Goal: Entertainment & Leisure: Consume media (video, audio)

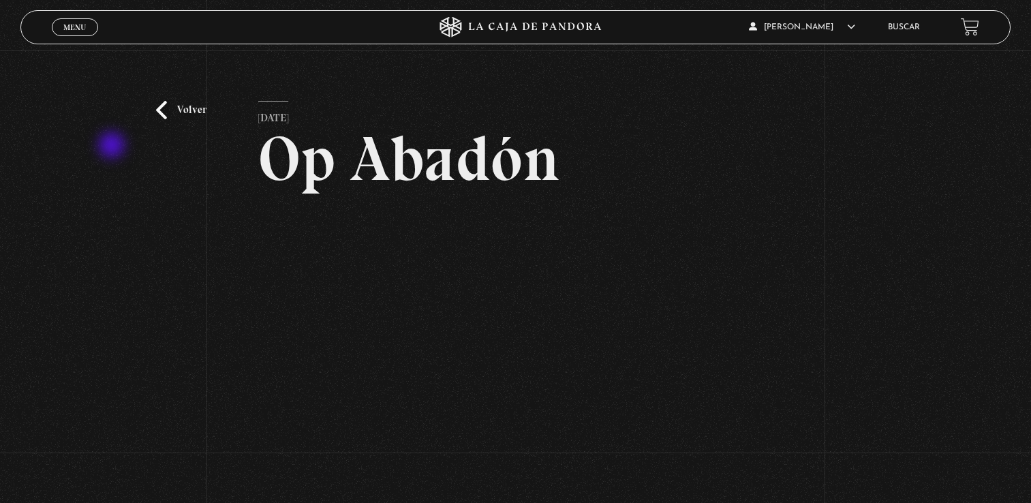
scroll to position [90, 0]
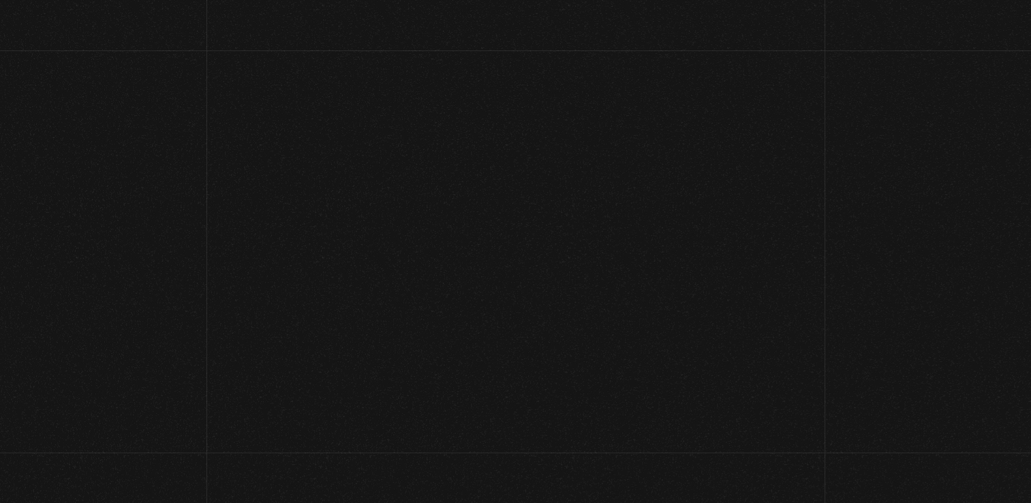
scroll to position [892, 0]
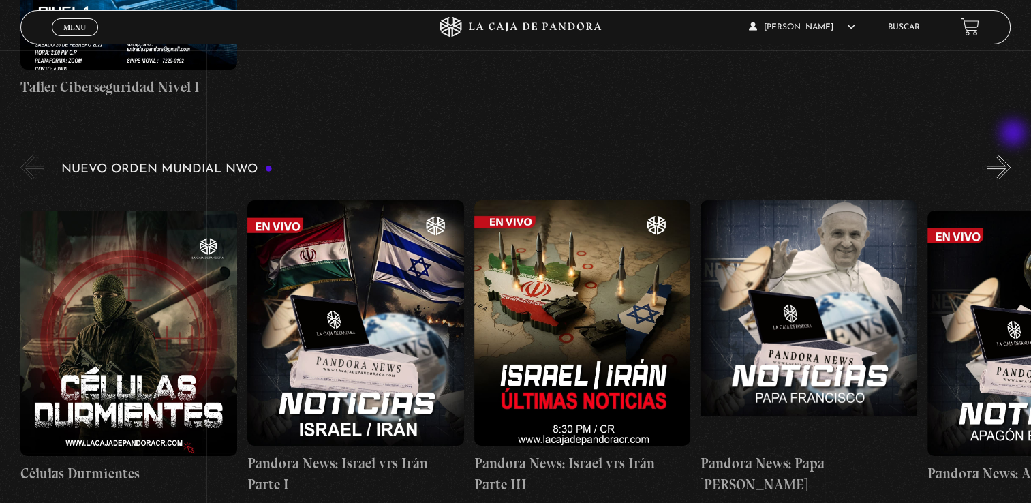
click at [1011, 155] on button "»" at bounding box center [999, 167] width 24 height 24
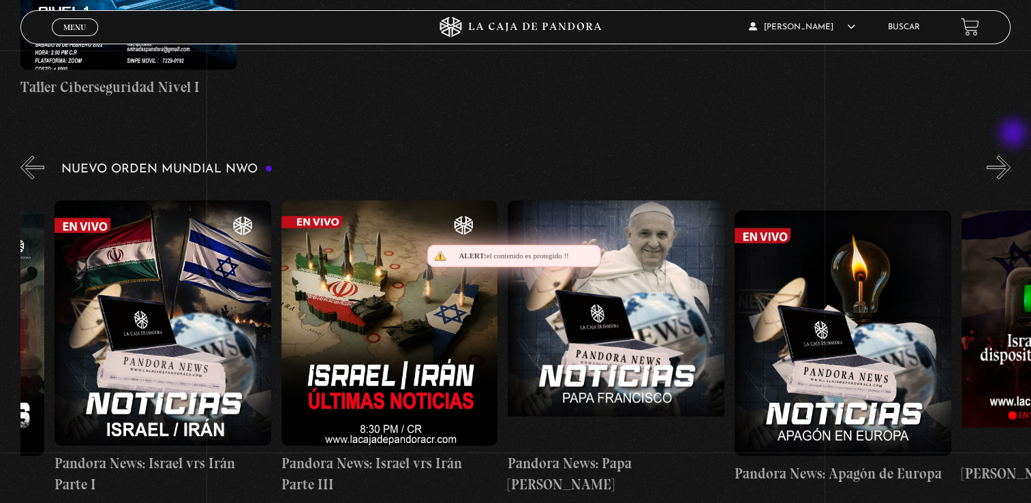
click at [1011, 155] on button "»" at bounding box center [999, 167] width 24 height 24
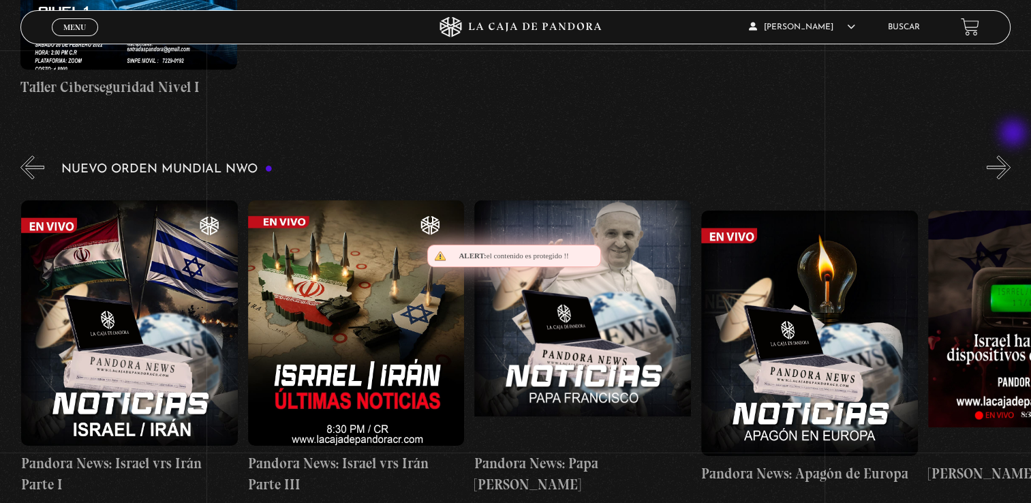
click at [1011, 155] on button "»" at bounding box center [999, 167] width 24 height 24
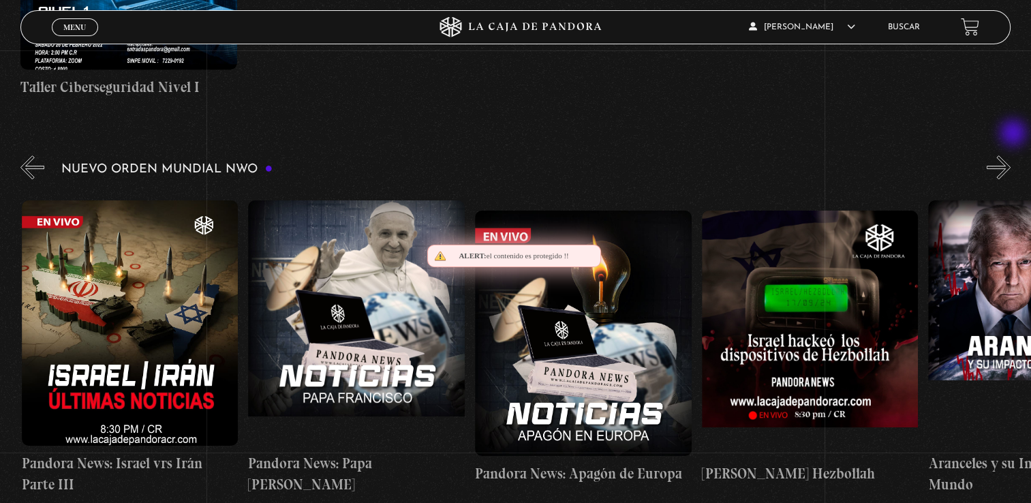
click at [1011, 155] on button "»" at bounding box center [999, 167] width 24 height 24
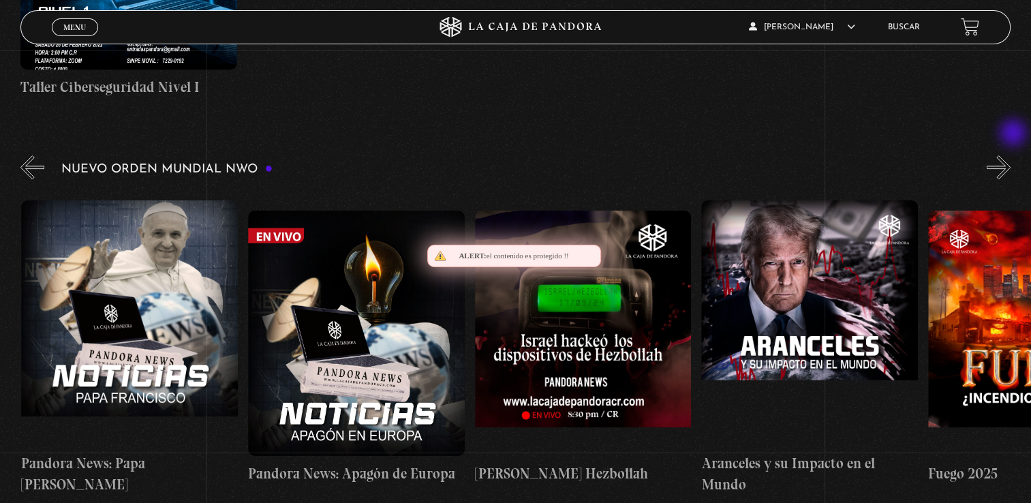
click at [1011, 155] on button "»" at bounding box center [999, 167] width 24 height 24
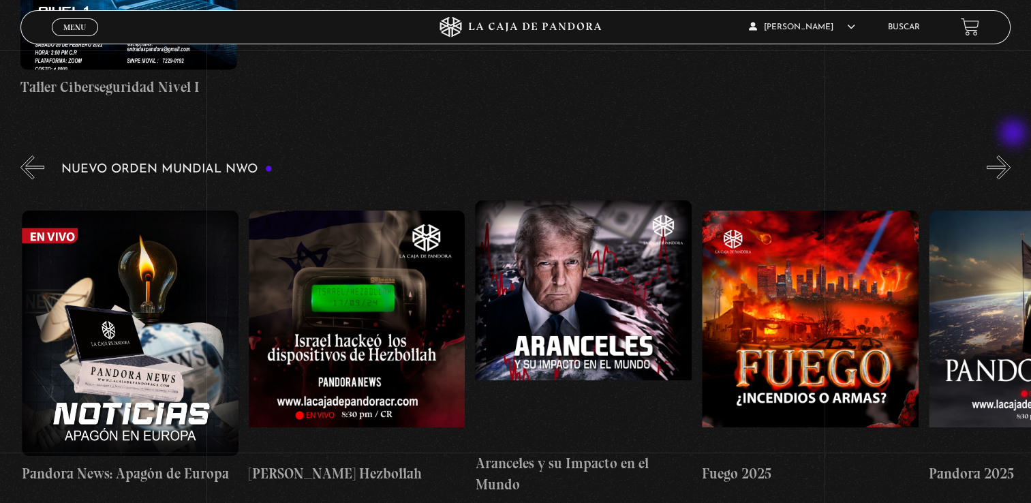
click at [1011, 155] on button "»" at bounding box center [999, 167] width 24 height 24
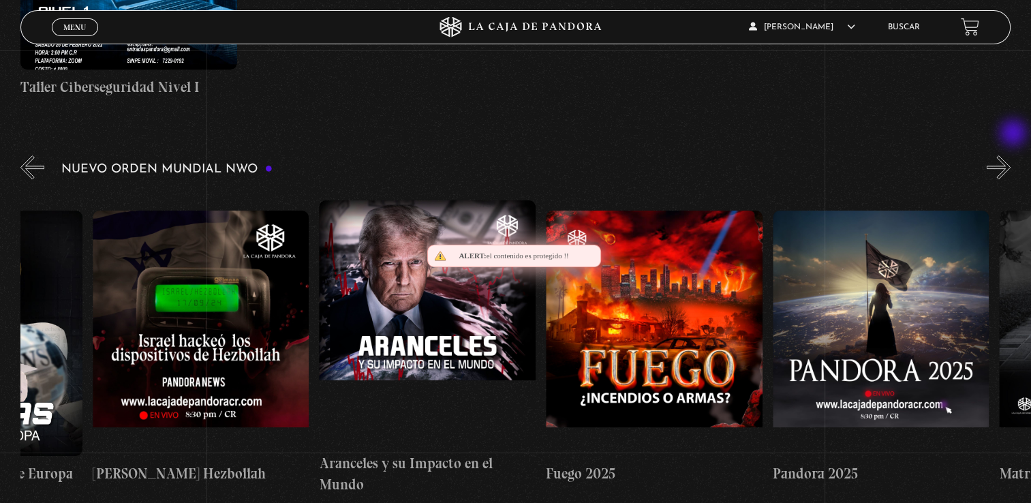
click at [1011, 155] on button "»" at bounding box center [999, 167] width 24 height 24
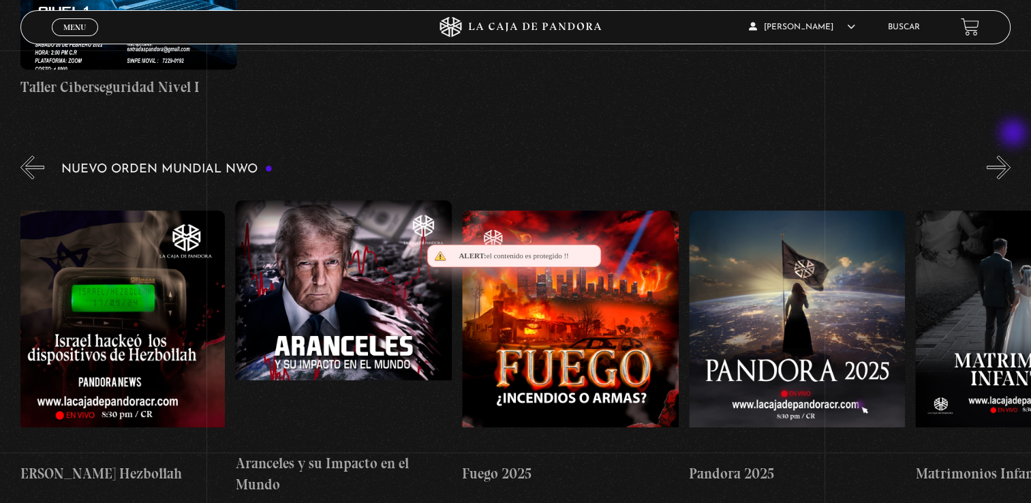
click at [1011, 155] on button "»" at bounding box center [999, 167] width 24 height 24
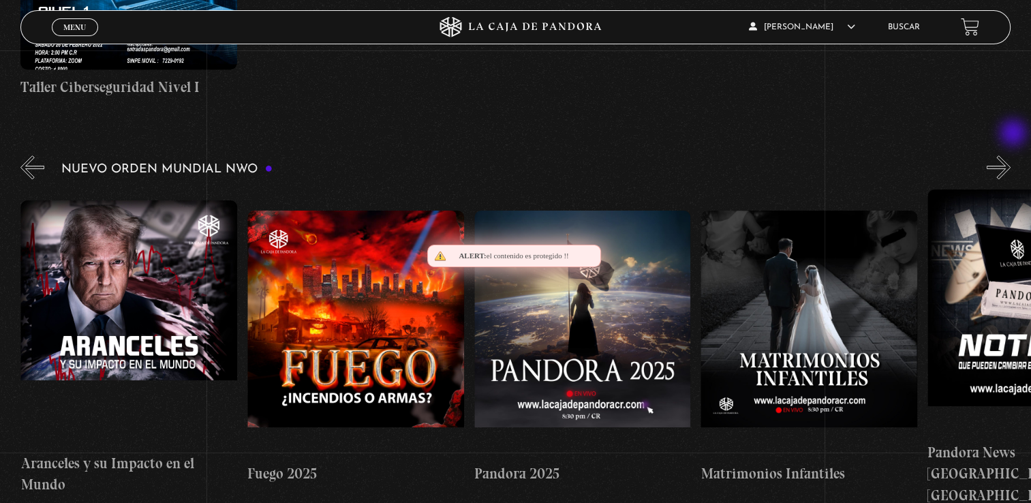
click at [1011, 155] on button "»" at bounding box center [999, 167] width 24 height 24
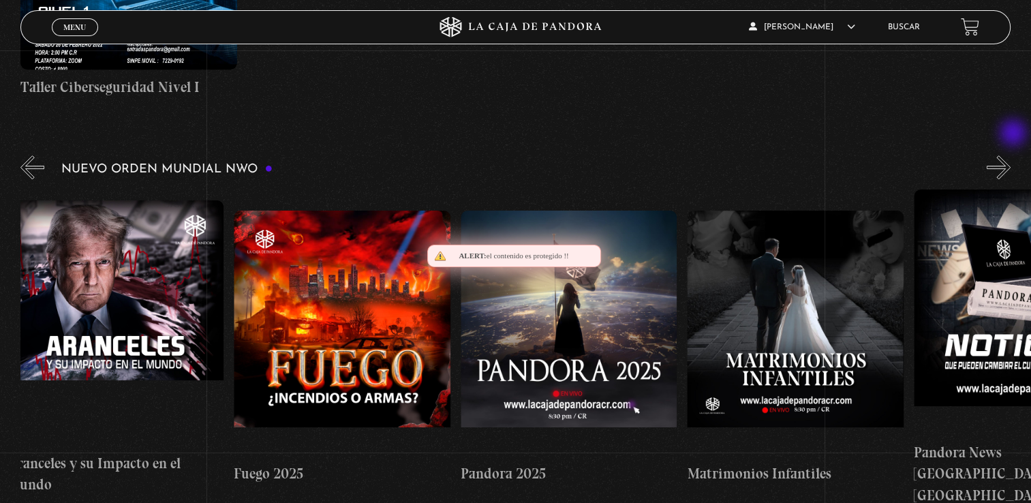
click at [1011, 155] on button "»" at bounding box center [999, 167] width 24 height 24
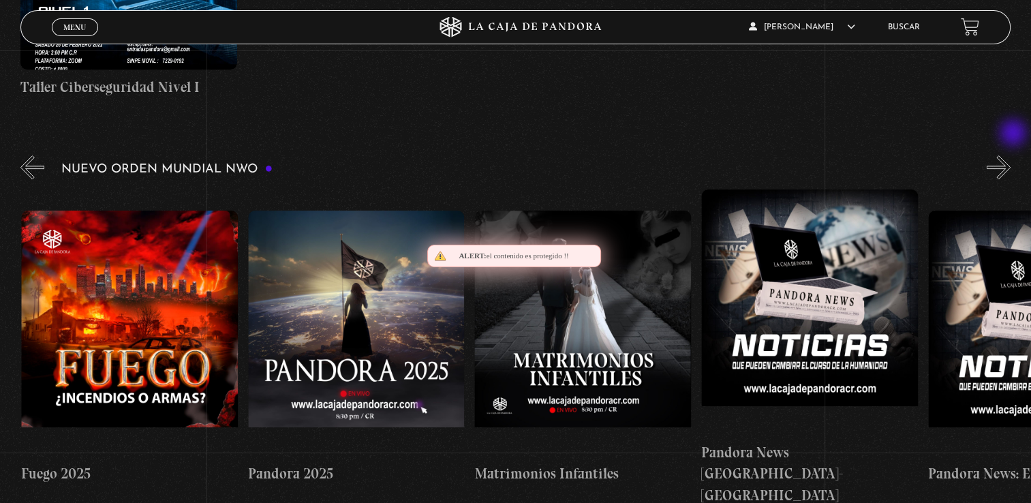
click at [1011, 155] on button "»" at bounding box center [999, 167] width 24 height 24
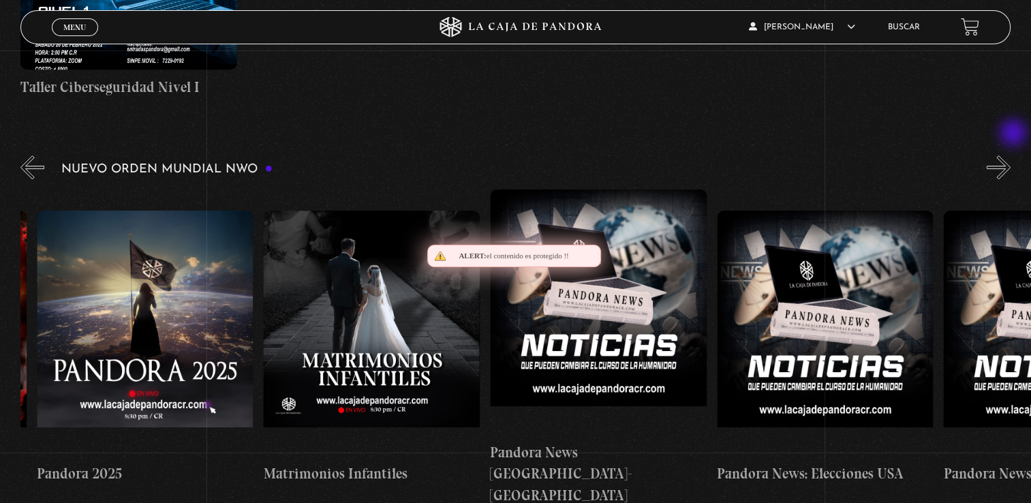
click at [1011, 155] on button "»" at bounding box center [999, 167] width 24 height 24
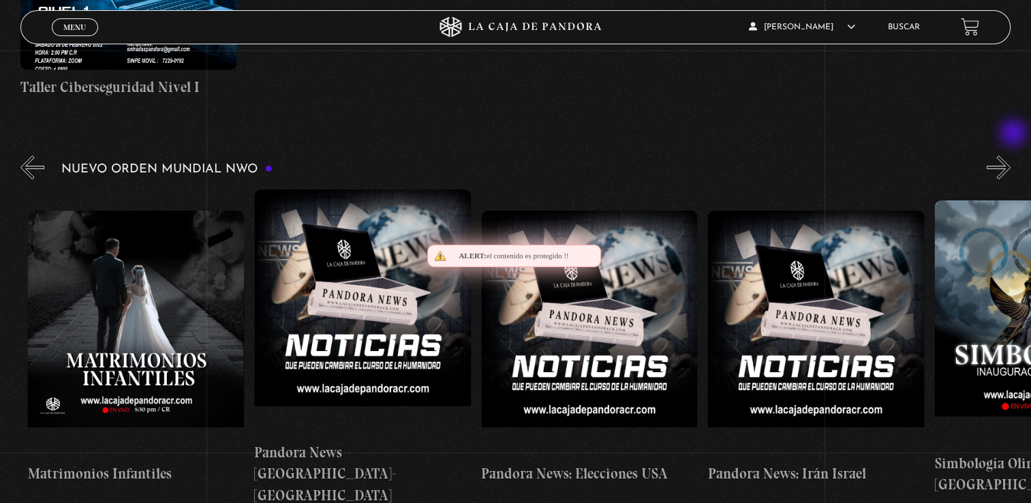
click at [1011, 155] on button "»" at bounding box center [999, 167] width 24 height 24
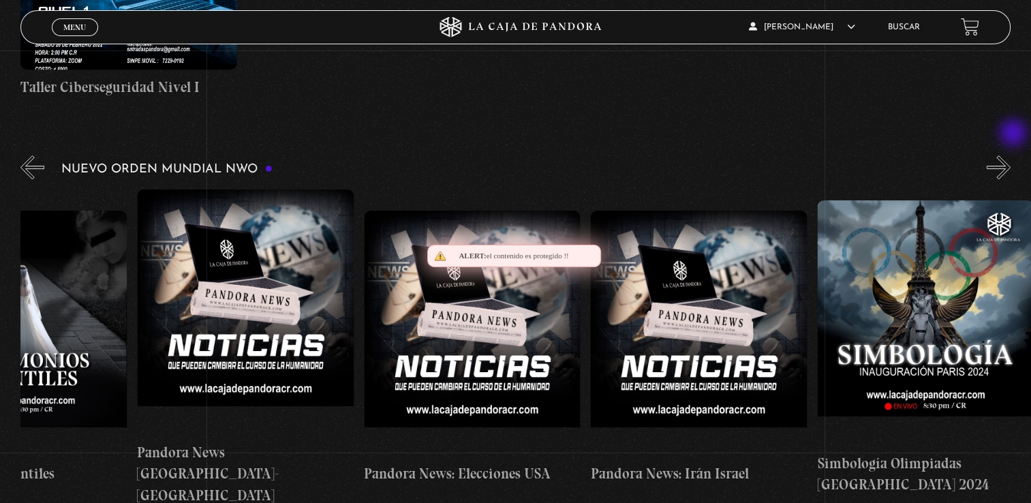
click at [1011, 155] on button "»" at bounding box center [999, 167] width 24 height 24
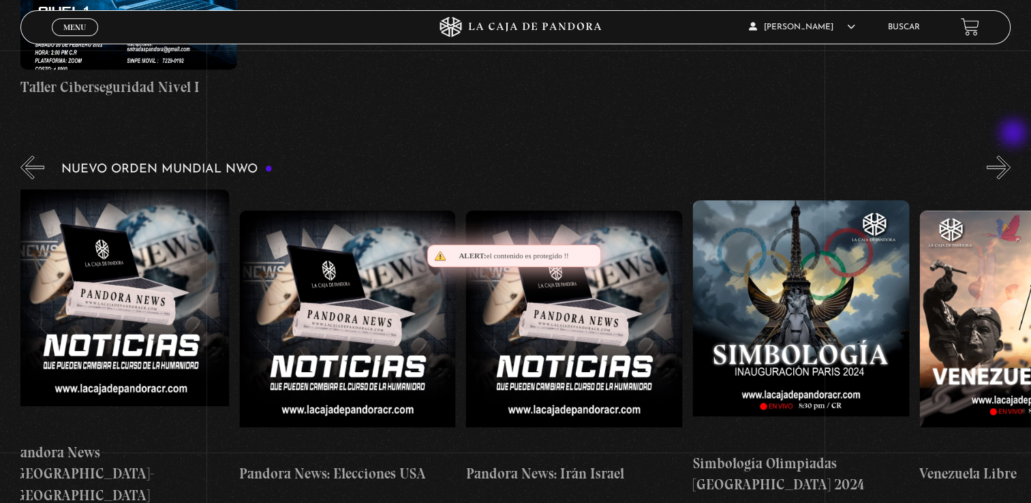
click at [1011, 155] on button "»" at bounding box center [999, 167] width 24 height 24
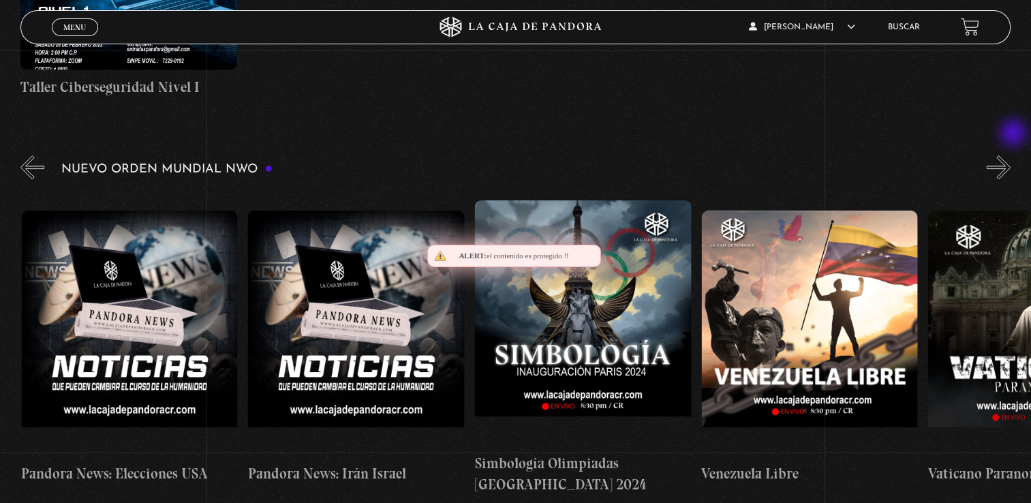
click at [1011, 155] on button "»" at bounding box center [999, 167] width 24 height 24
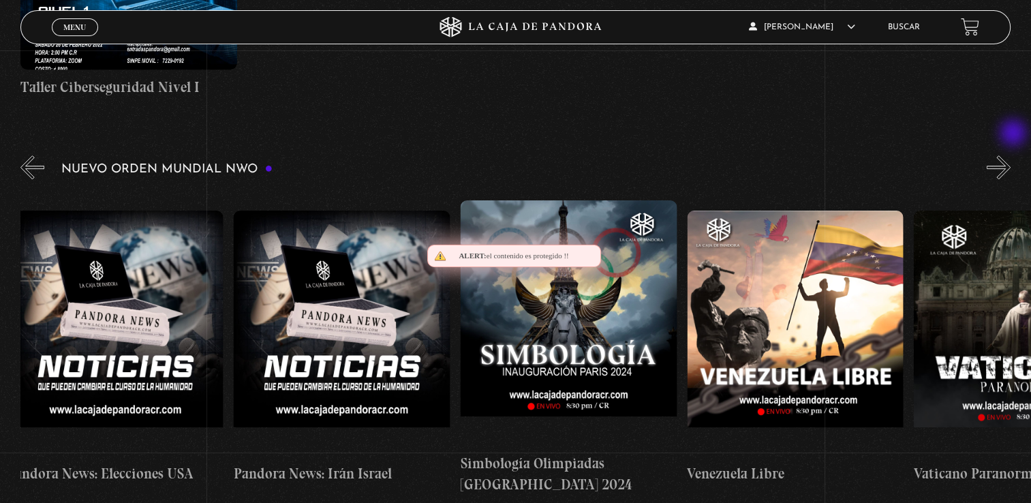
click at [1011, 155] on button "»" at bounding box center [999, 167] width 24 height 24
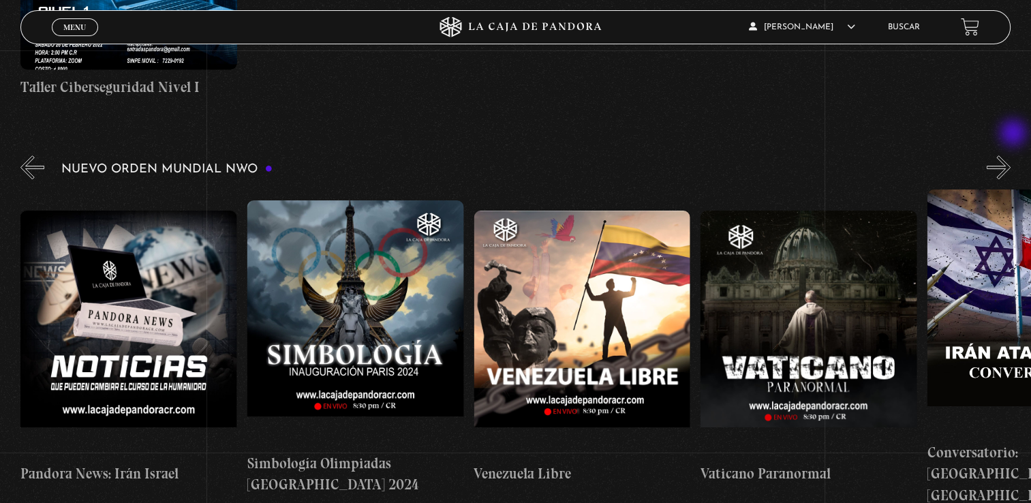
click at [1011, 155] on button "»" at bounding box center [999, 167] width 24 height 24
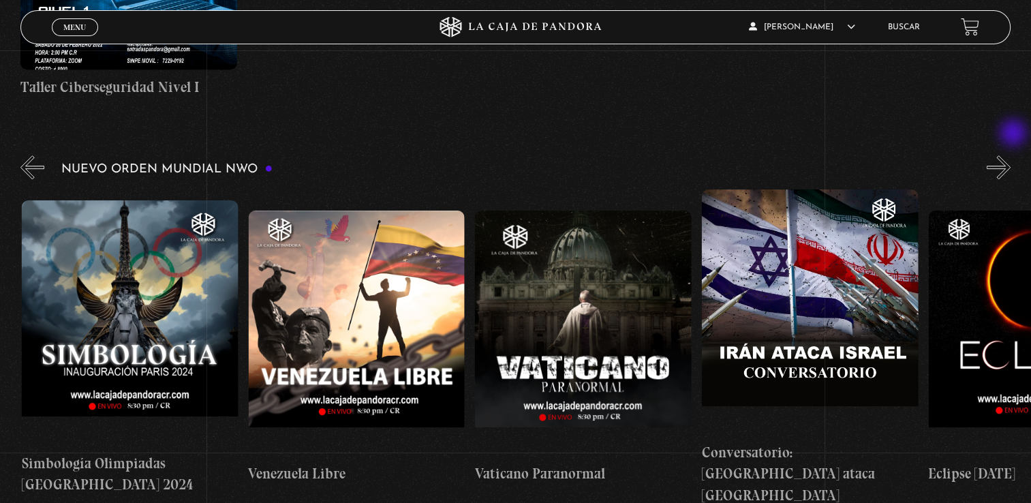
click at [1011, 155] on button "»" at bounding box center [999, 167] width 24 height 24
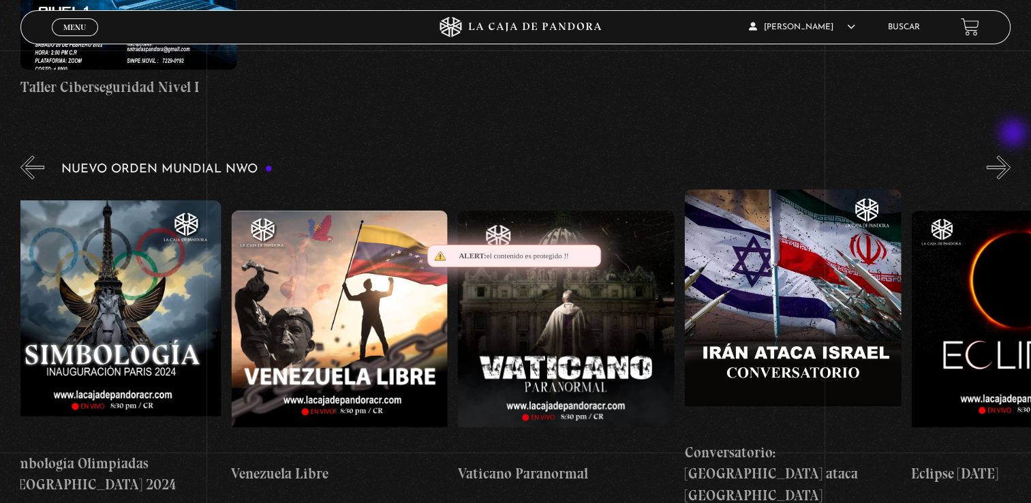
click at [1011, 155] on button "»" at bounding box center [999, 167] width 24 height 24
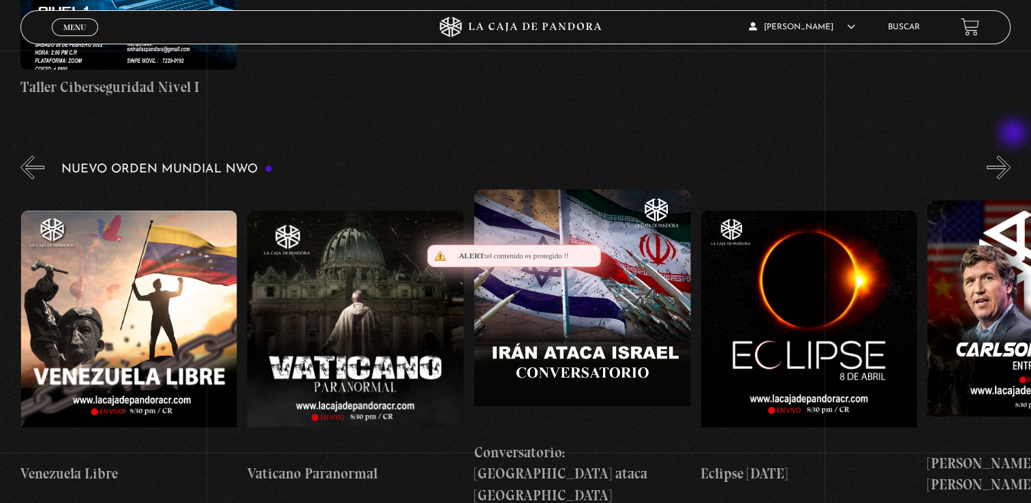
click at [1011, 155] on button "»" at bounding box center [999, 167] width 24 height 24
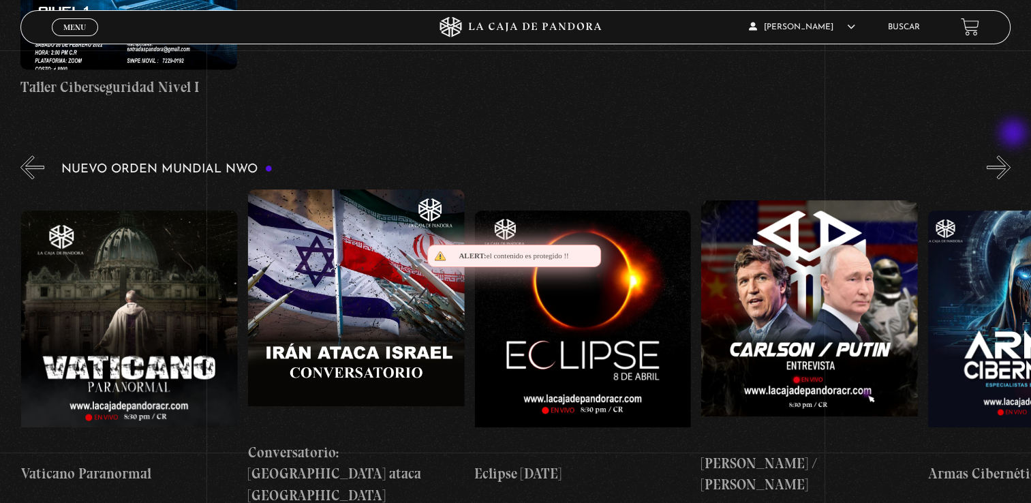
click at [1011, 155] on button "»" at bounding box center [999, 167] width 24 height 24
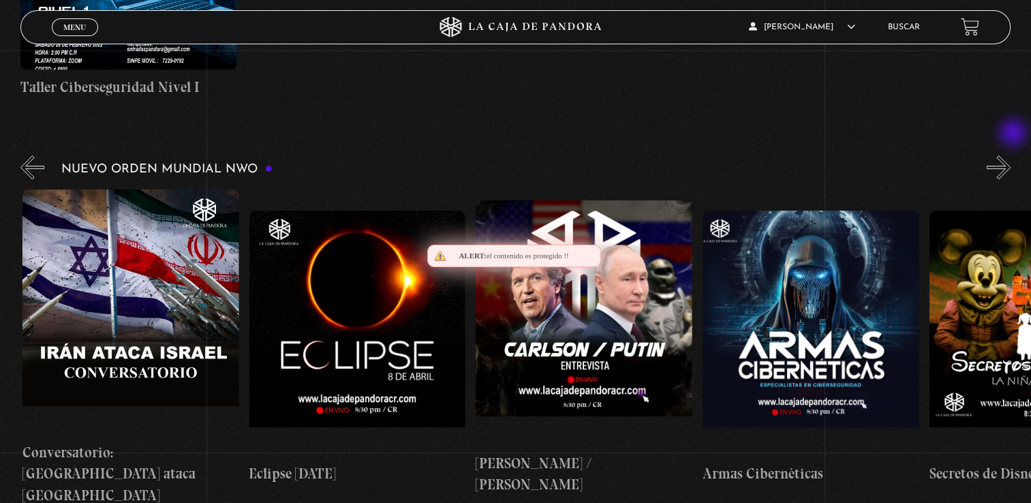
click at [1011, 155] on button "»" at bounding box center [999, 167] width 24 height 24
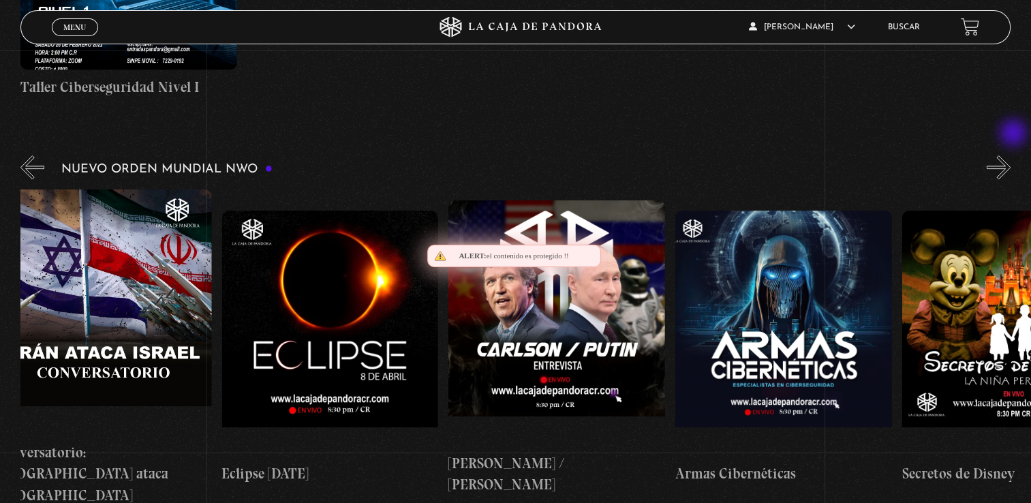
click at [1011, 155] on button "»" at bounding box center [999, 167] width 24 height 24
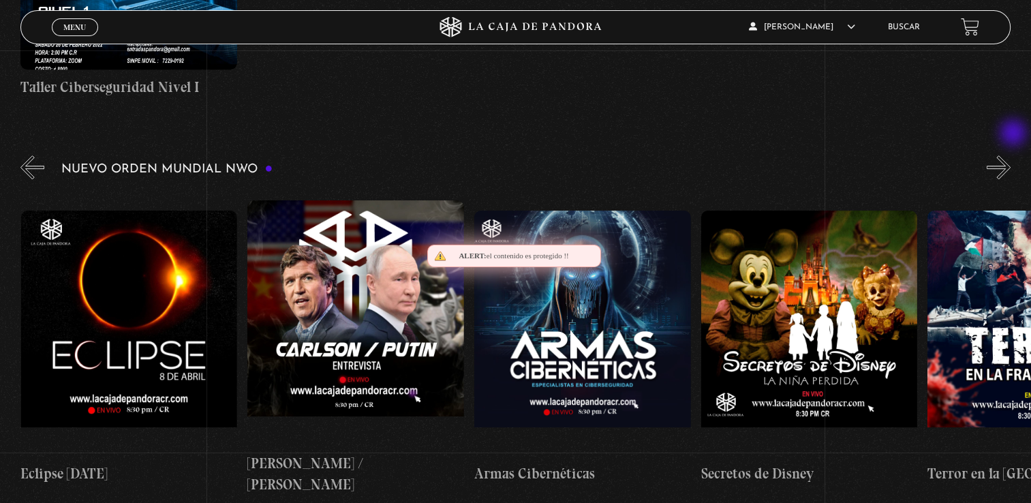
click at [1011, 155] on button "»" at bounding box center [999, 167] width 24 height 24
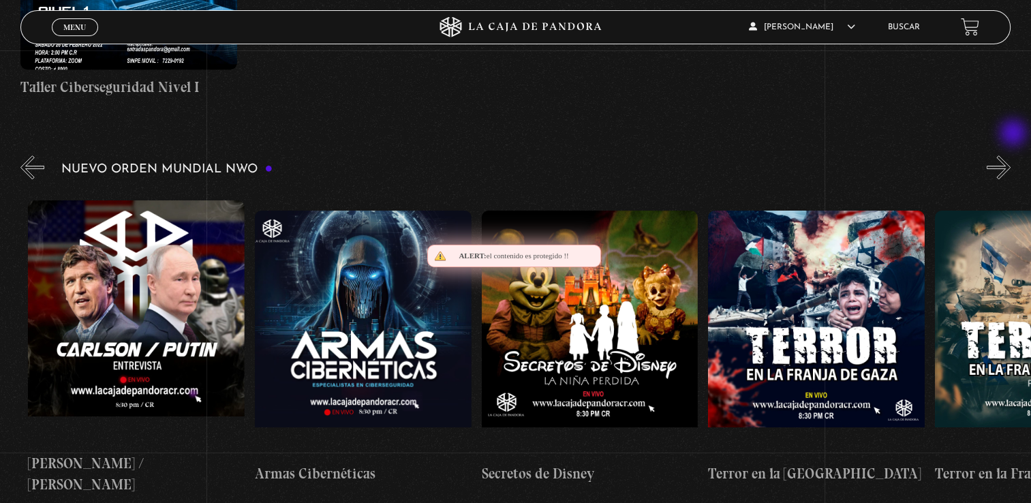
click at [1011, 155] on button "»" at bounding box center [999, 167] width 24 height 24
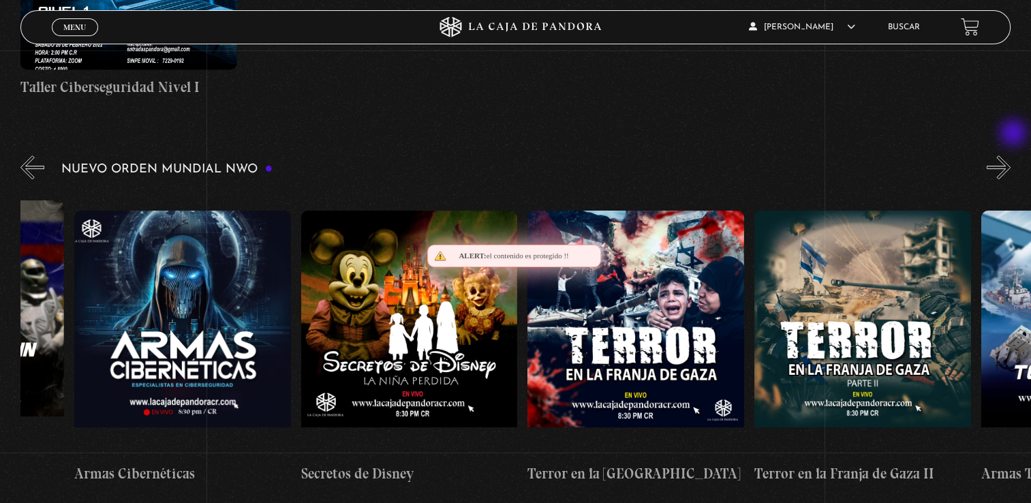
click at [1011, 155] on button "»" at bounding box center [999, 167] width 24 height 24
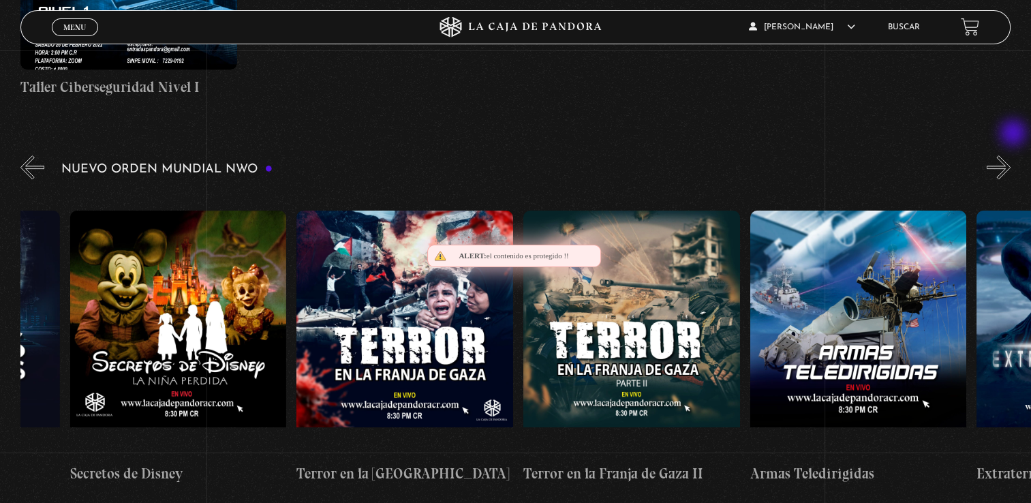
click at [1011, 155] on button "»" at bounding box center [999, 167] width 24 height 24
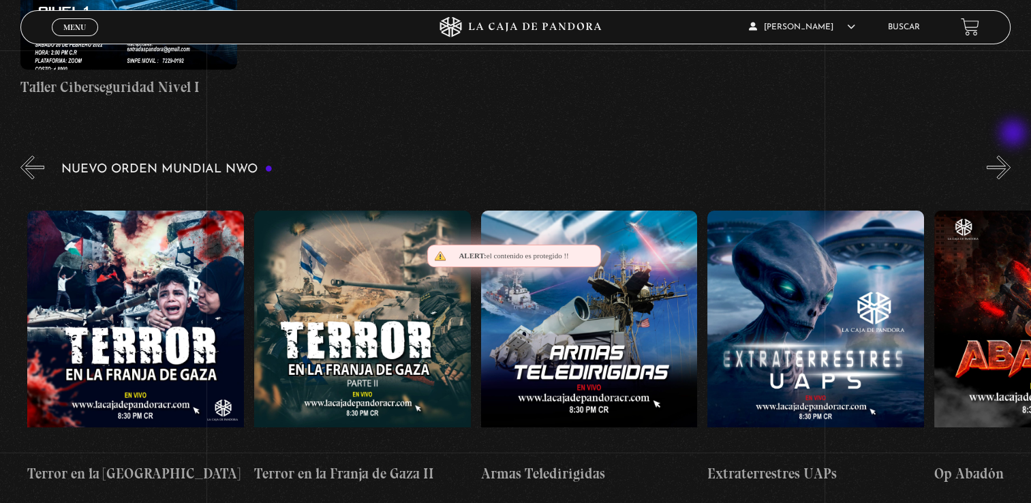
click at [1011, 155] on button "»" at bounding box center [999, 167] width 24 height 24
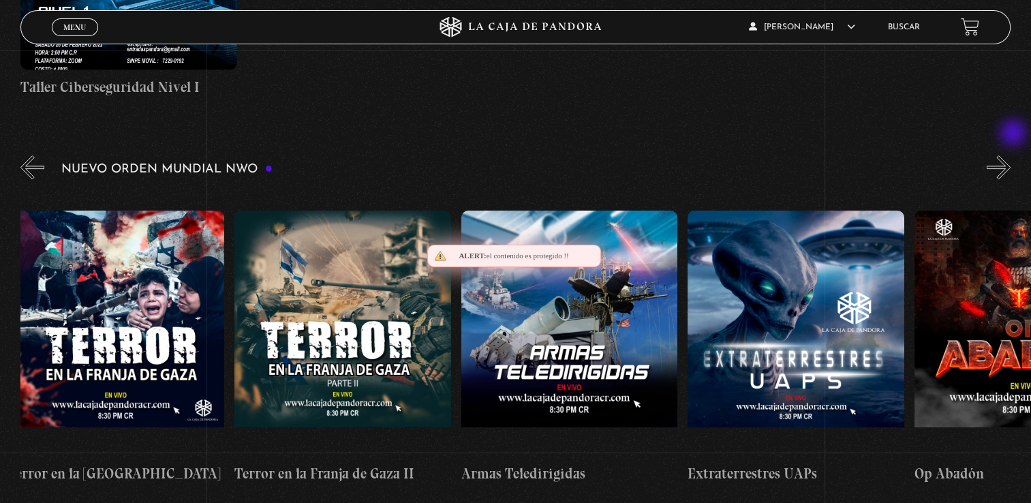
click at [1011, 155] on button "»" at bounding box center [999, 167] width 24 height 24
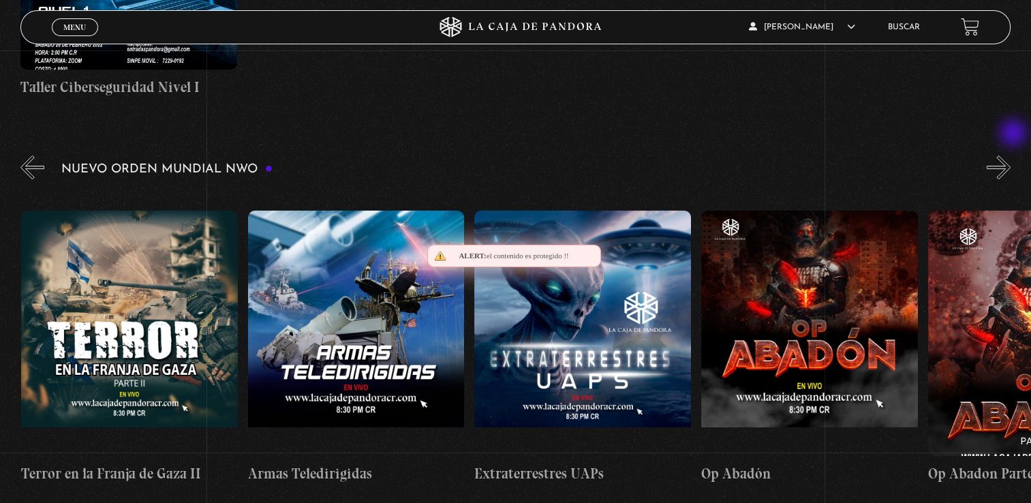
click at [1011, 155] on button "»" at bounding box center [999, 167] width 24 height 24
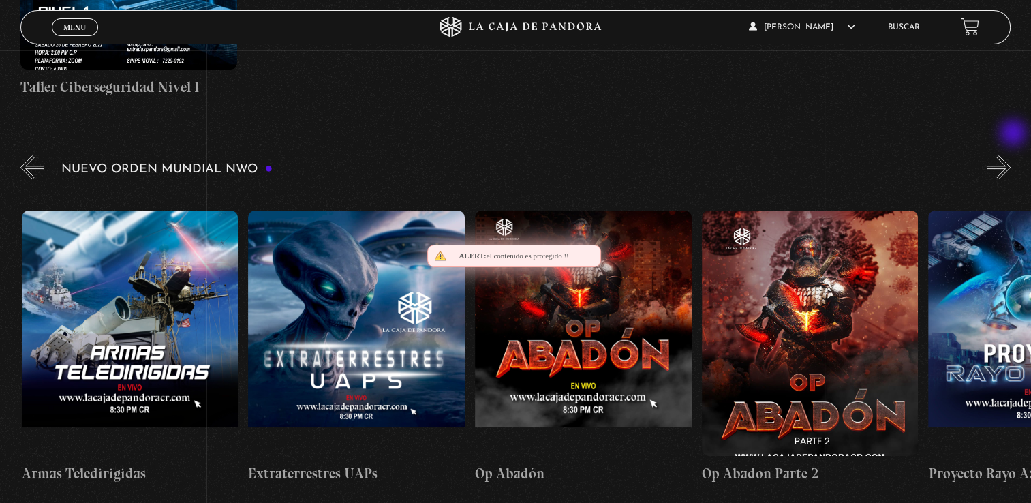
scroll to position [0, 5216]
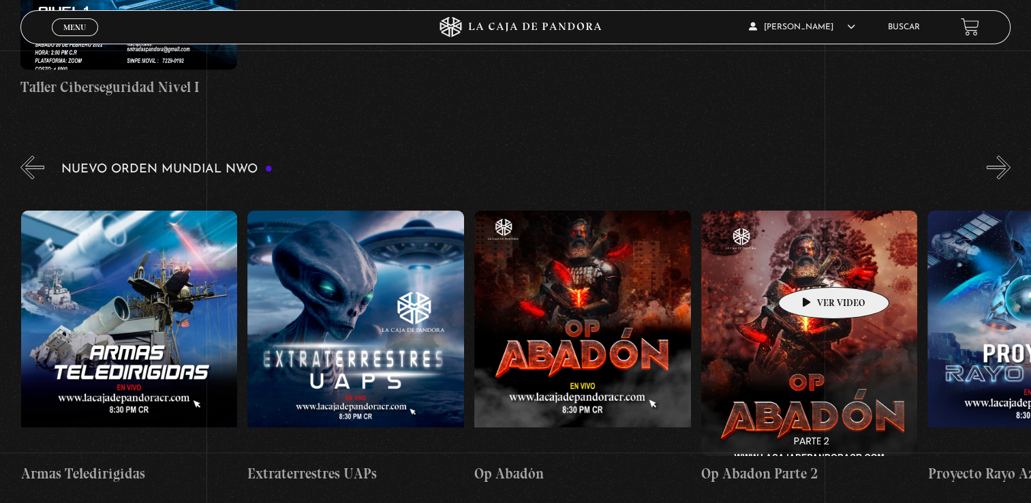
click at [813, 267] on figure at bounding box center [810, 333] width 217 height 245
click at [818, 262] on figure at bounding box center [810, 333] width 217 height 245
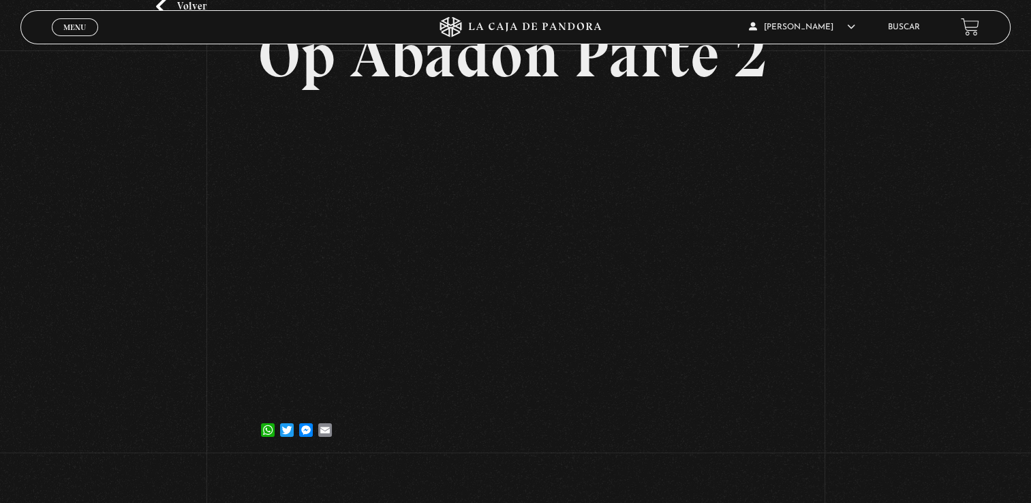
scroll to position [109, 0]
